Goal: Communication & Community: Connect with others

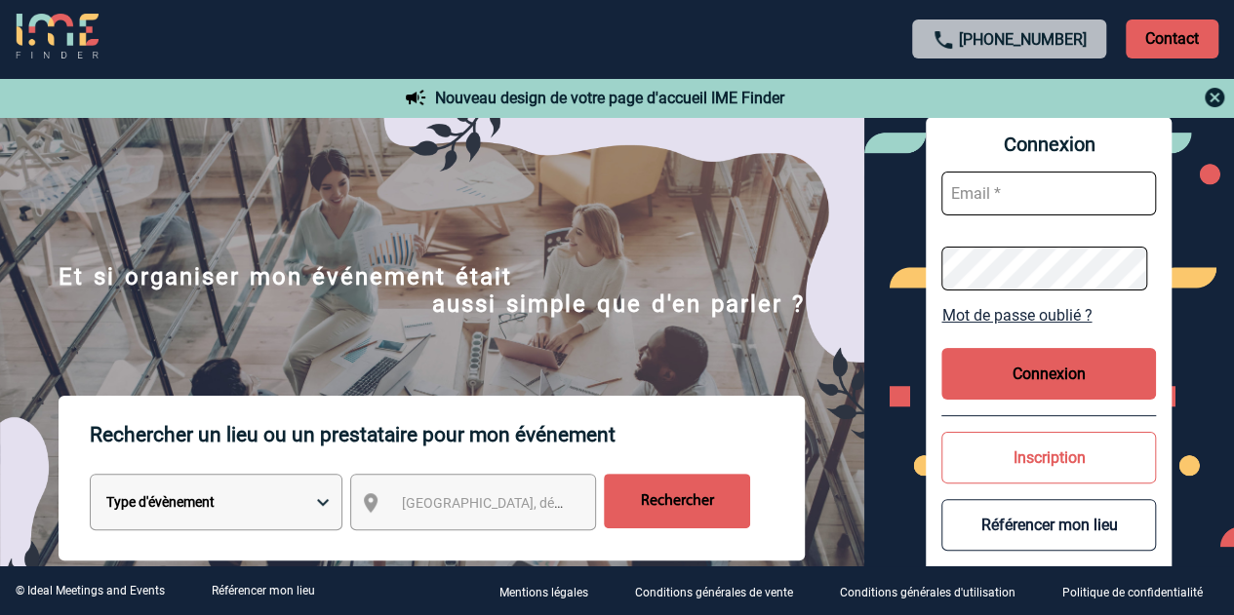
type input "[EMAIL_ADDRESS][DOMAIN_NAME]"
drag, startPoint x: 0, startPoint y: 0, endPoint x: 1083, endPoint y: 383, distance: 1148.4
click at [1083, 383] on button "Connexion" at bounding box center [1048, 374] width 215 height 52
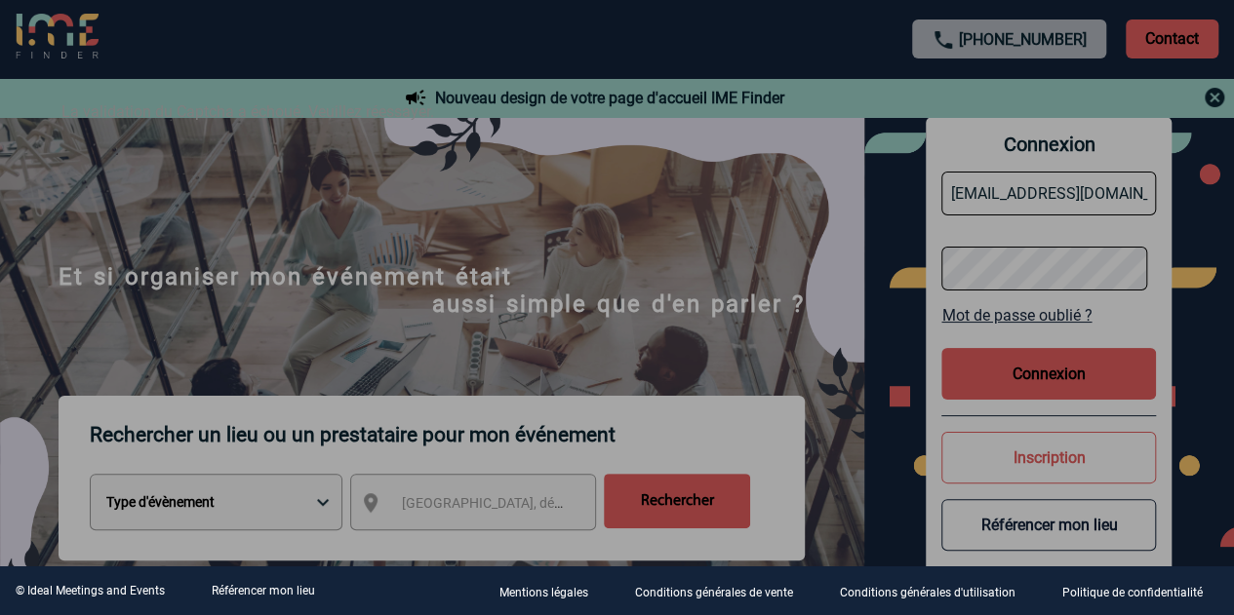
click at [1215, 91] on div at bounding box center [617, 307] width 1234 height 615
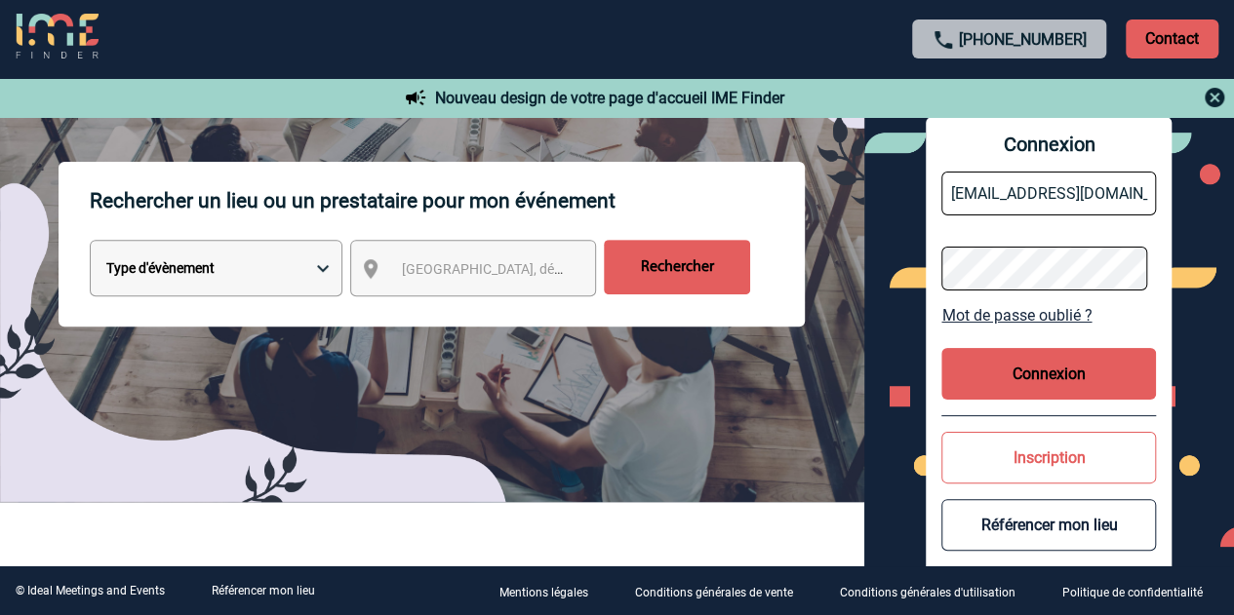
scroll to position [98, 0]
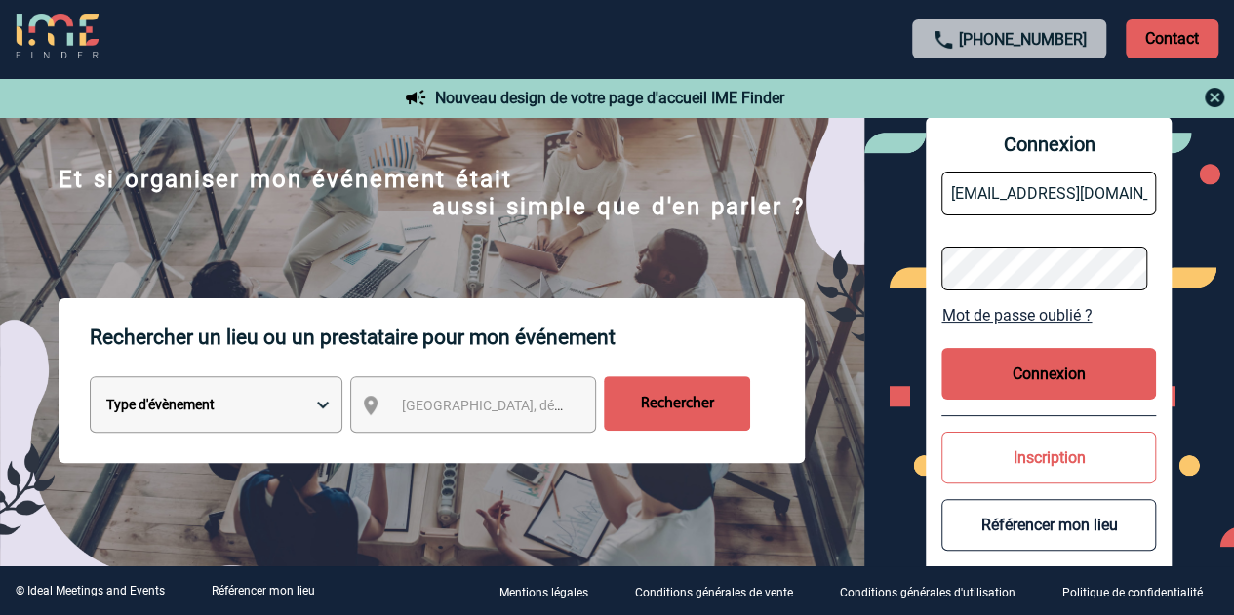
click at [1057, 384] on button "Connexion" at bounding box center [1048, 374] width 215 height 52
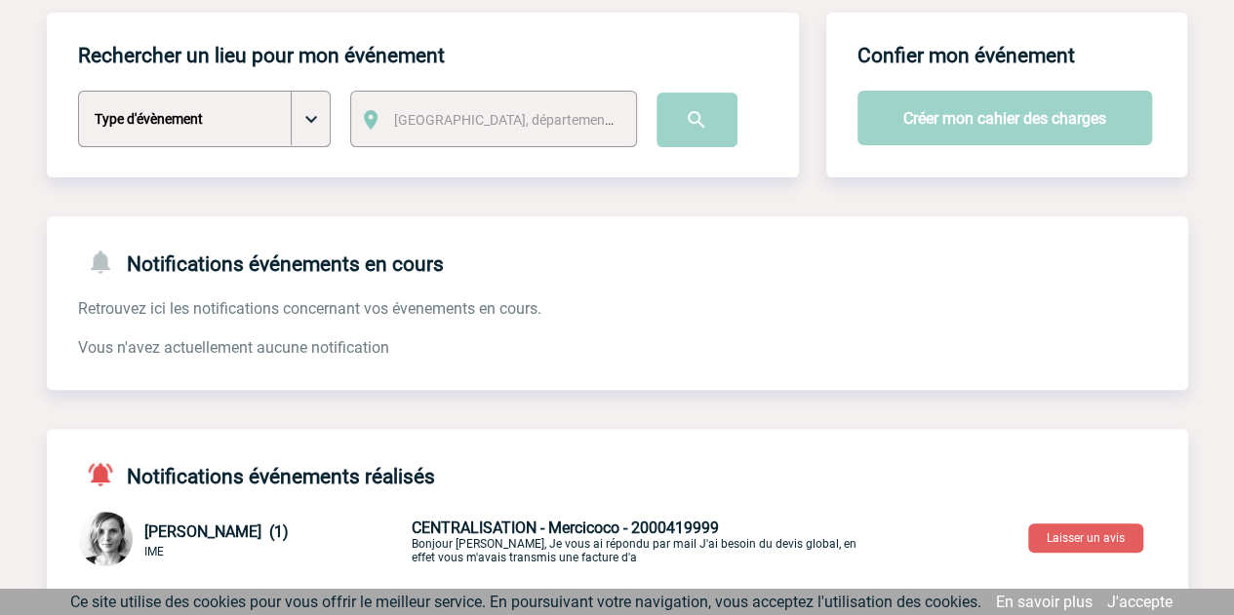
scroll to position [195, 0]
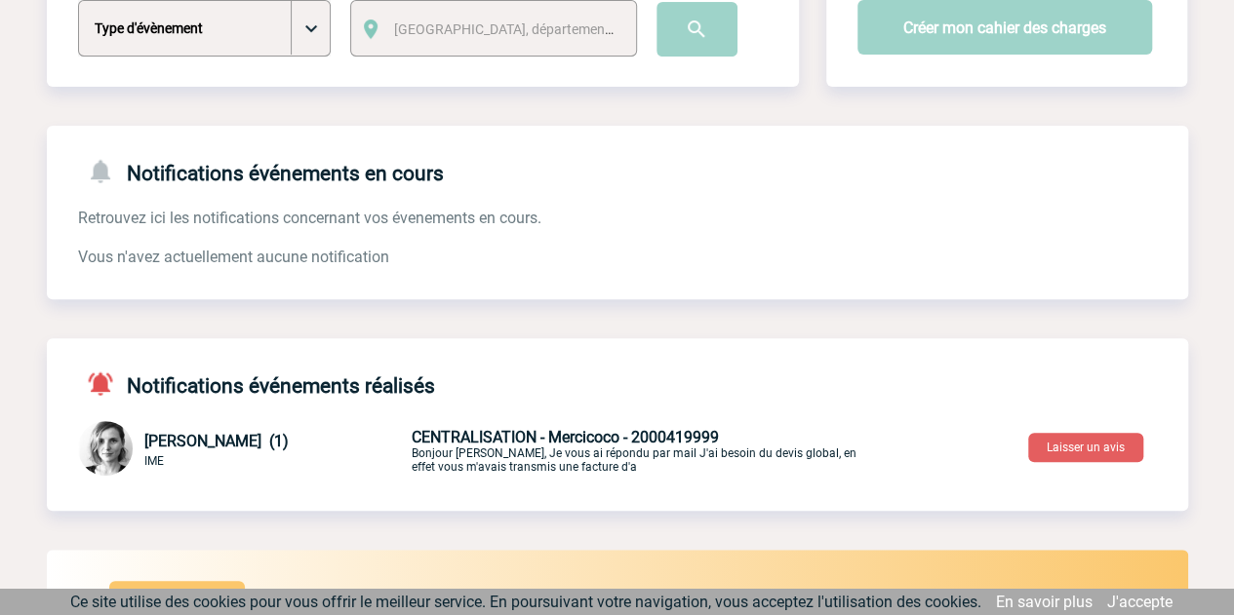
click at [205, 444] on span "Lydie TRELLU (1)" at bounding box center [216, 441] width 144 height 19
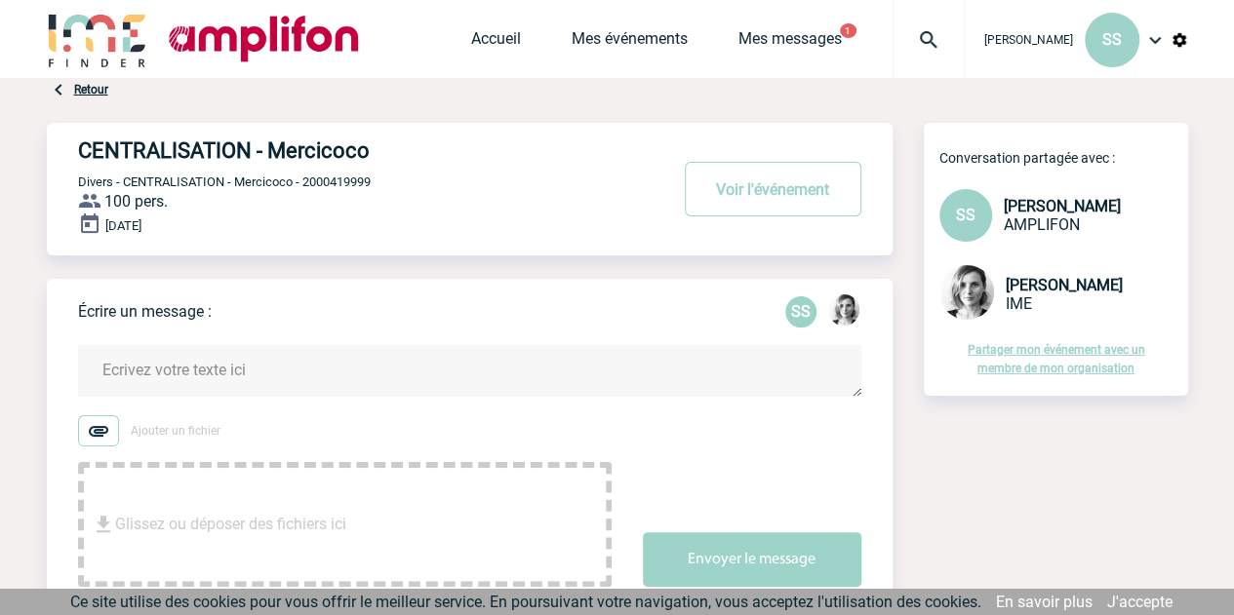
click at [1046, 38] on span "Sonia SAINT MARC" at bounding box center [1028, 40] width 89 height 14
